Goal: Task Accomplishment & Management: Use online tool/utility

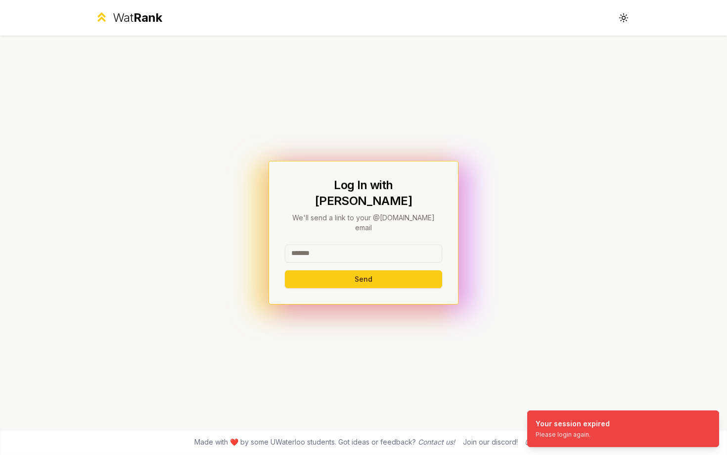
click at [391, 244] on input at bounding box center [363, 253] width 157 height 18
type input "******"
click at [285, 270] on button "Send" at bounding box center [363, 279] width 157 height 18
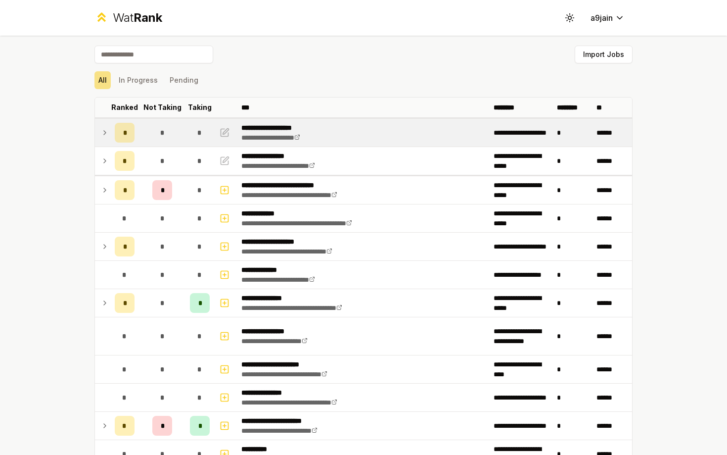
click at [99, 134] on td at bounding box center [103, 133] width 16 height 28
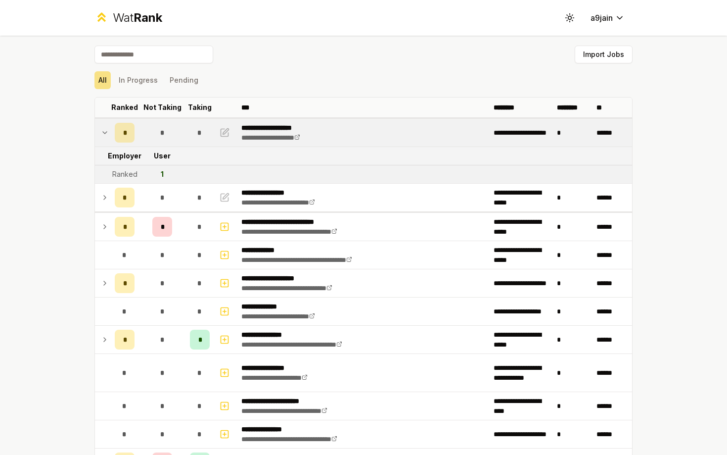
click at [99, 134] on td at bounding box center [103, 133] width 16 height 28
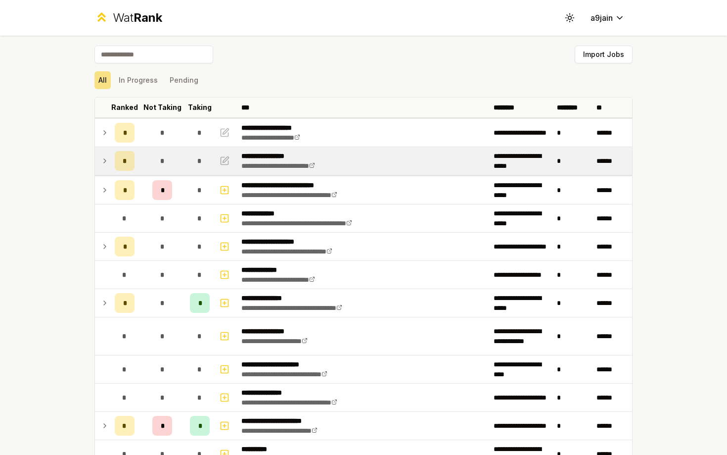
click at [101, 163] on icon at bounding box center [105, 161] width 8 height 12
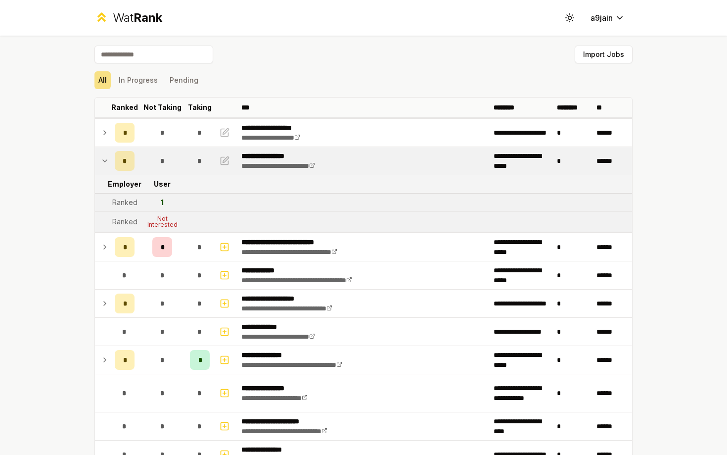
click at [101, 163] on icon at bounding box center [105, 161] width 8 height 12
